Goal: Find contact information: Find contact information

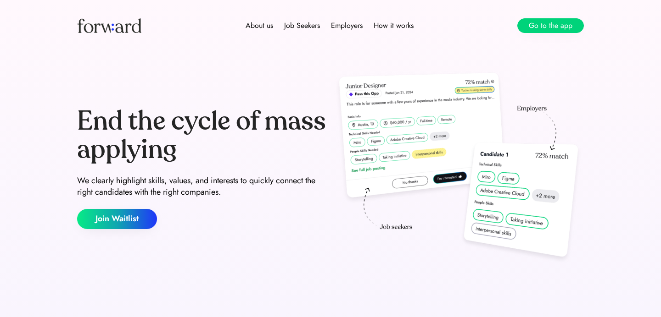
click at [551, 21] on button "Go to the app" at bounding box center [550, 25] width 67 height 15
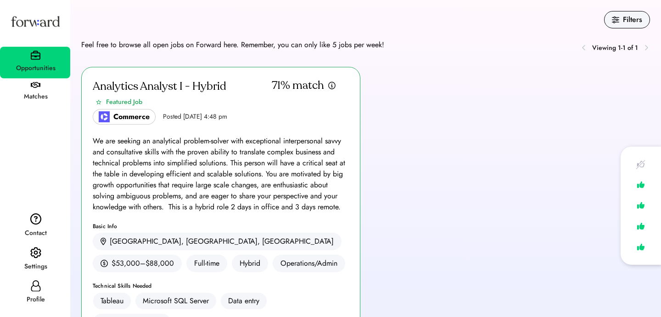
click at [35, 259] on div "Settings" at bounding box center [35, 267] width 69 height 17
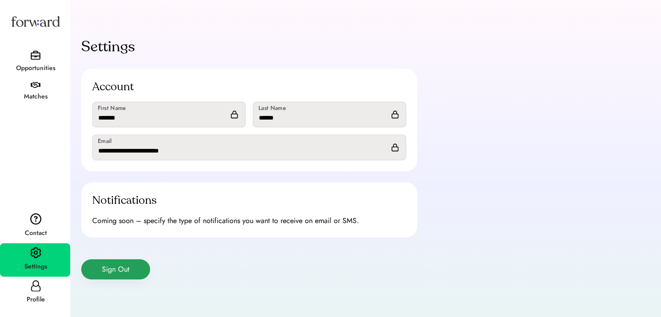
click at [110, 274] on button "Sign Out" at bounding box center [115, 270] width 69 height 20
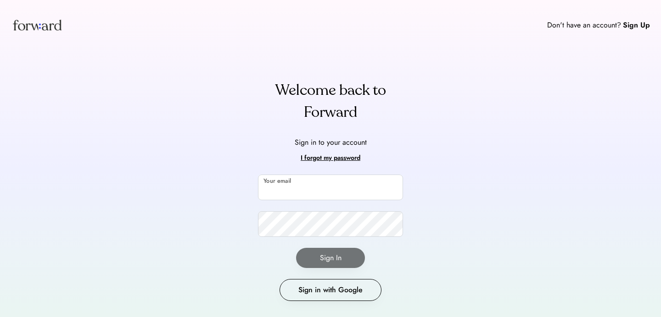
click at [294, 192] on input "email" at bounding box center [330, 188] width 145 height 26
type input "**********"
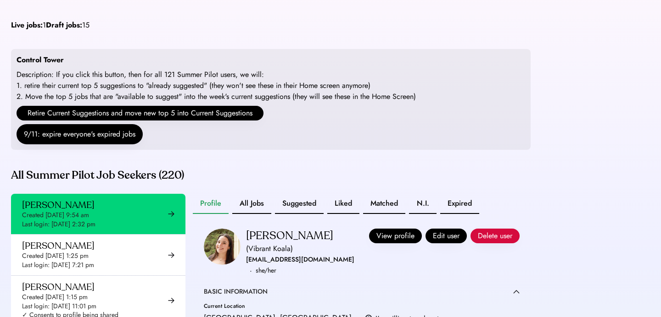
scroll to position [19, 0]
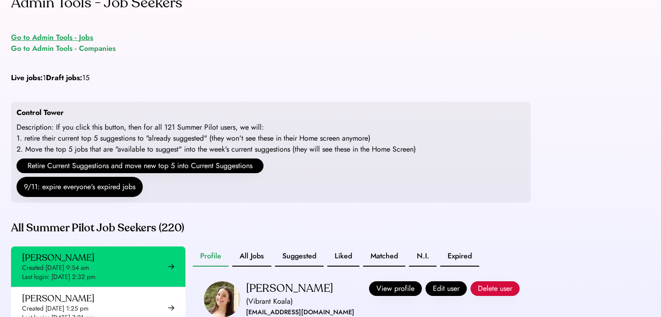
click at [53, 35] on div "Go to Admin Tools - Jobs" at bounding box center [52, 37] width 82 height 11
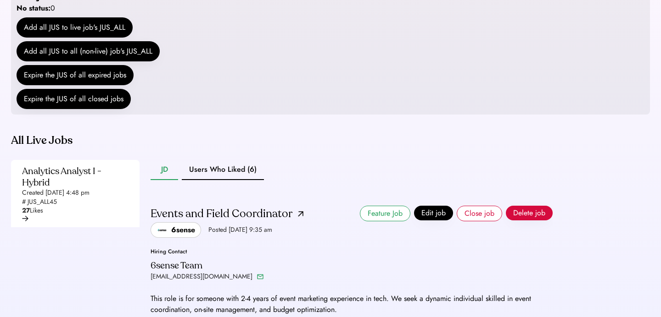
scroll to position [220, 0]
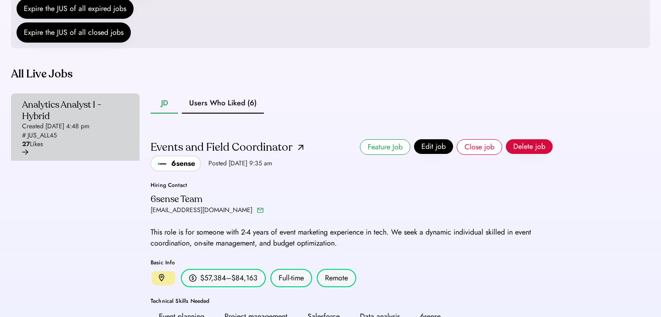
click at [76, 161] on div "Analytics Analyst I - Hybrid Created [DATE] 4:48 pm # JUS_ALL45 27 Likes" at bounding box center [75, 127] width 128 height 67
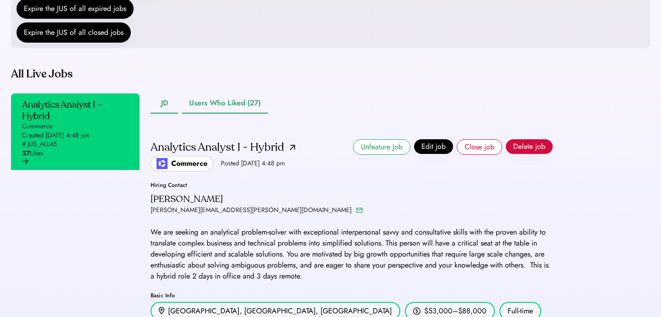
click at [226, 114] on button "Users Who Liked (27)" at bounding box center [225, 104] width 86 height 20
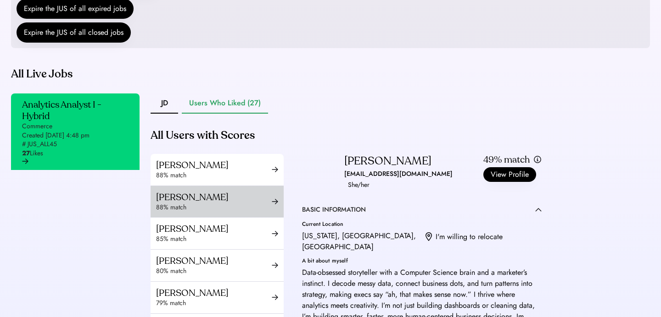
click at [219, 203] on div "[PERSON_NAME]" at bounding box center [214, 197] width 116 height 11
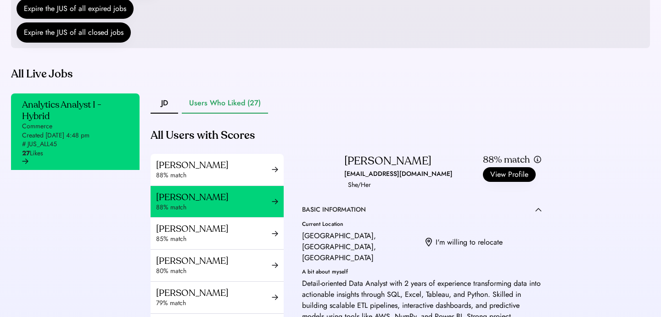
click at [348, 169] on div "[PERSON_NAME]" at bounding box center [387, 161] width 87 height 15
click at [349, 169] on div "[PERSON_NAME]" at bounding box center [387, 161] width 87 height 15
click at [384, 169] on div "Rajvi Kapadia" at bounding box center [387, 161] width 87 height 15
copy div "Rajvi Kapadia"
click at [370, 180] on div "rajvikapadia25@gmail.com" at bounding box center [398, 174] width 108 height 11
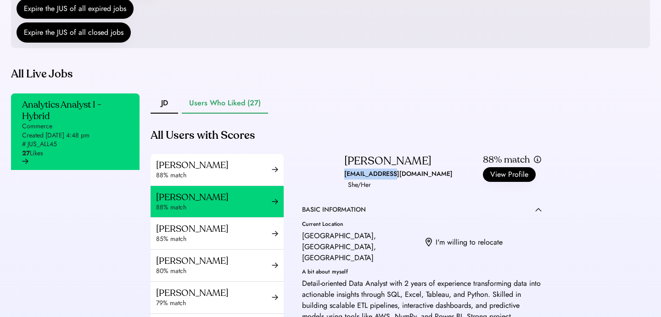
click at [370, 180] on div "rajvikapadia25@gmail.com" at bounding box center [398, 174] width 108 height 11
copy div "rajvikapadia25@gmail.com"
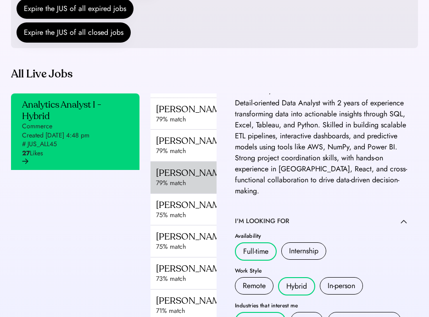
scroll to position [218, 0]
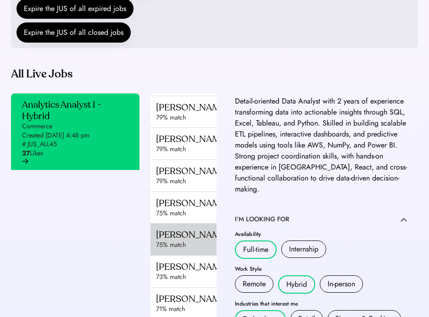
click at [172, 250] on div "75% match" at bounding box center [211, 245] width 111 height 9
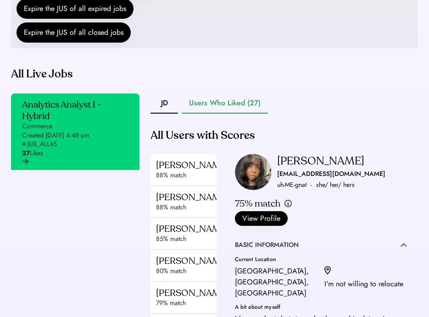
click at [299, 169] on div "Aminat Abiola" at bounding box center [320, 161] width 87 height 15
click at [334, 169] on div "Aminat Abiola" at bounding box center [320, 161] width 87 height 15
copy div "Aminat Abiola"
click at [317, 180] on div "aminat0abiola@gmail.com" at bounding box center [331, 174] width 108 height 11
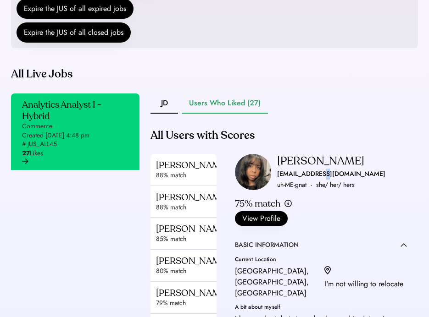
click at [317, 180] on div "aminat0abiola@gmail.com" at bounding box center [331, 174] width 108 height 11
copy div "aminat0abiola@gmail.com"
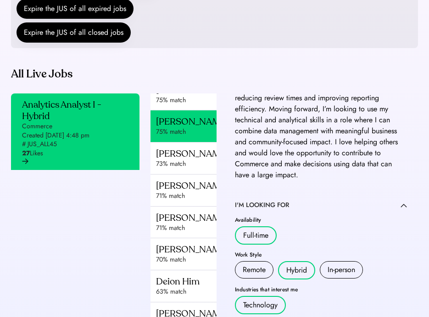
scroll to position [332, 0]
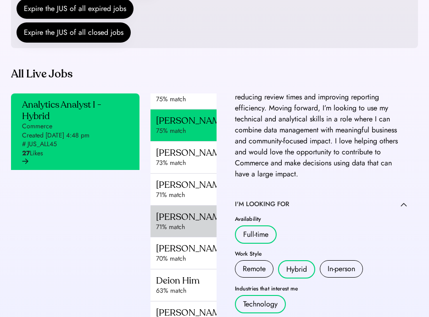
click at [179, 223] on div "Ankitha Sajjan" at bounding box center [211, 217] width 111 height 11
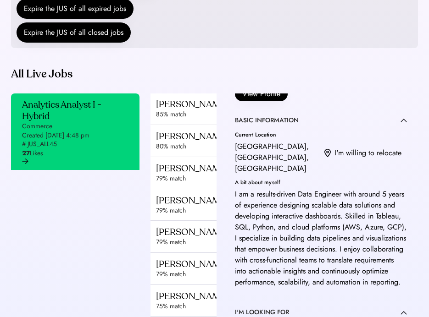
scroll to position [72, 0]
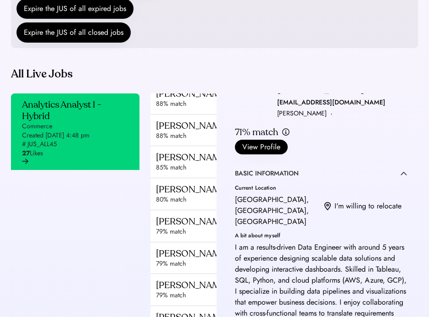
click at [245, 138] on div "71% match" at bounding box center [256, 132] width 43 height 11
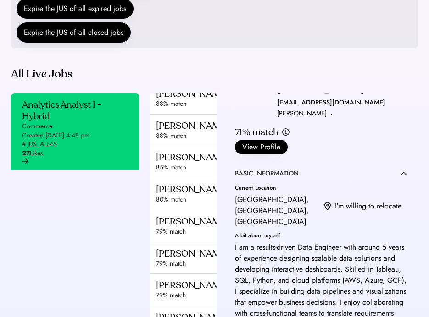
click at [295, 108] on div "sajjanankitha439@gmail.com" at bounding box center [331, 102] width 108 height 11
copy div "sajjanankitha439@gmail.com"
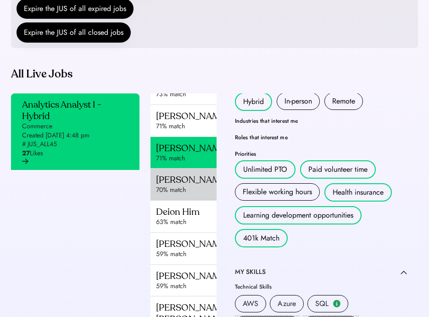
scroll to position [406, 0]
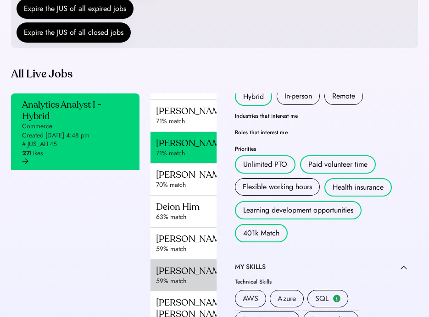
click at [185, 286] on div "59% match" at bounding box center [211, 281] width 111 height 9
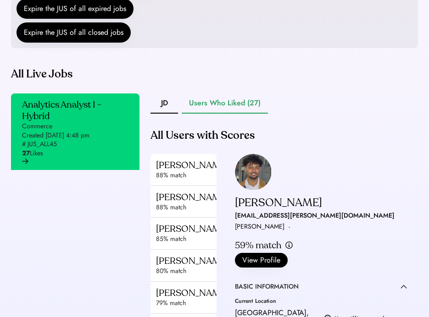
click at [284, 222] on div "Saagar Parikh" at bounding box center [260, 227] width 50 height 11
click at [295, 211] on div "saagar.parikh.11@gmail.com" at bounding box center [315, 216] width 160 height 11
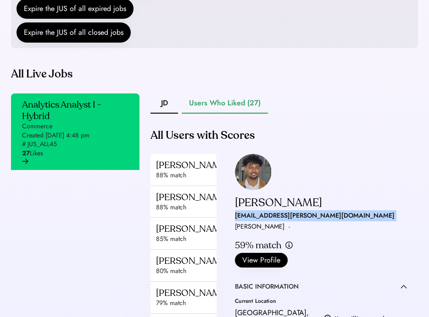
click at [295, 211] on div "saagar.parikh.11@gmail.com" at bounding box center [315, 216] width 160 height 11
copy div "saagar.parikh.11@gmail.com"
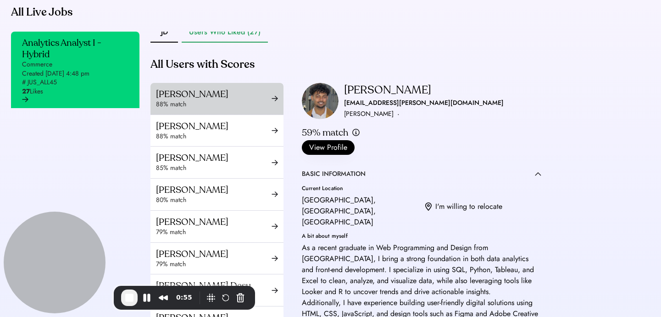
scroll to position [10, 0]
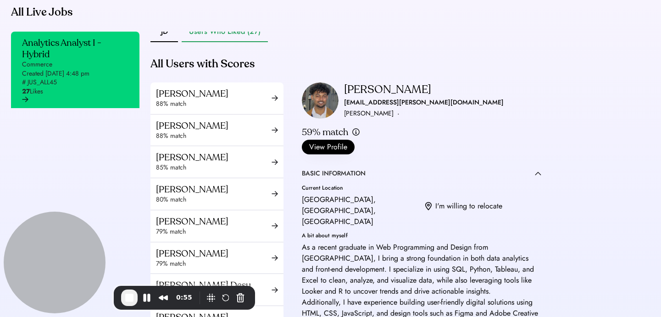
click at [89, 141] on div "Analytics Analyst I - Hybrid Commerce Created Sep 5, 2025 4:48 pm # JUS_ALL45 2…" at bounding box center [75, 215] width 128 height 367
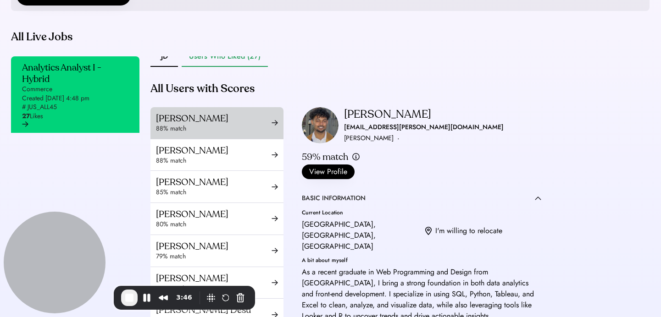
scroll to position [0, 0]
